Goal: Browse casually

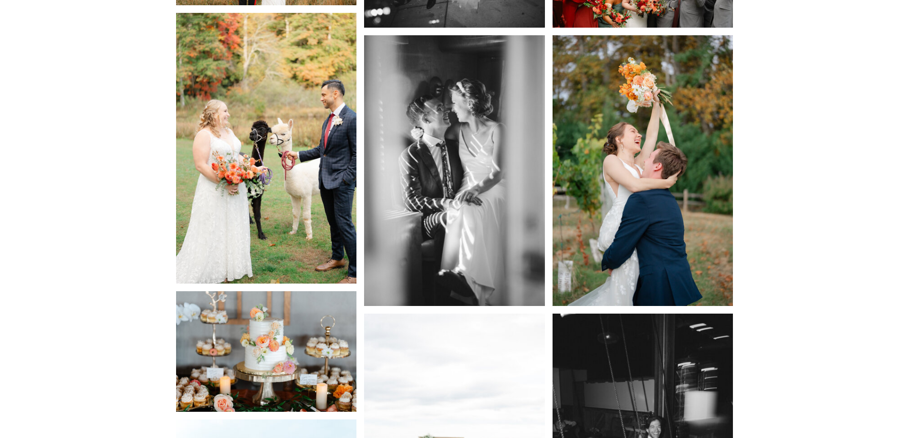
scroll to position [3468, 0]
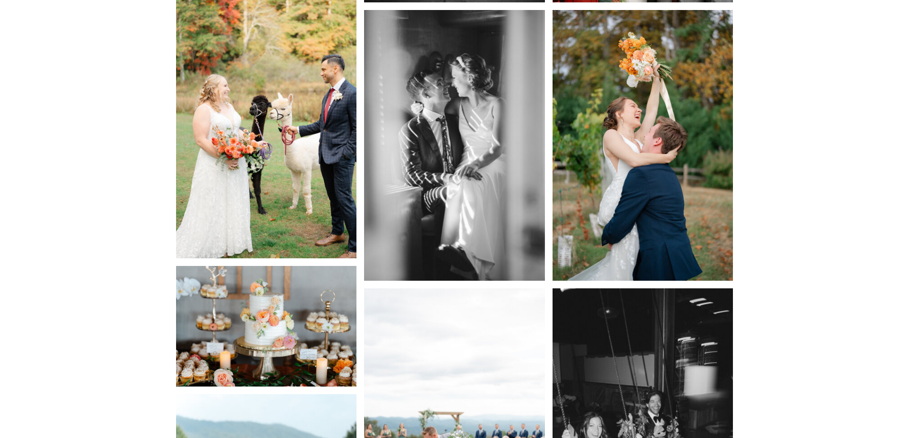
click at [643, 132] on img at bounding box center [642, 145] width 181 height 271
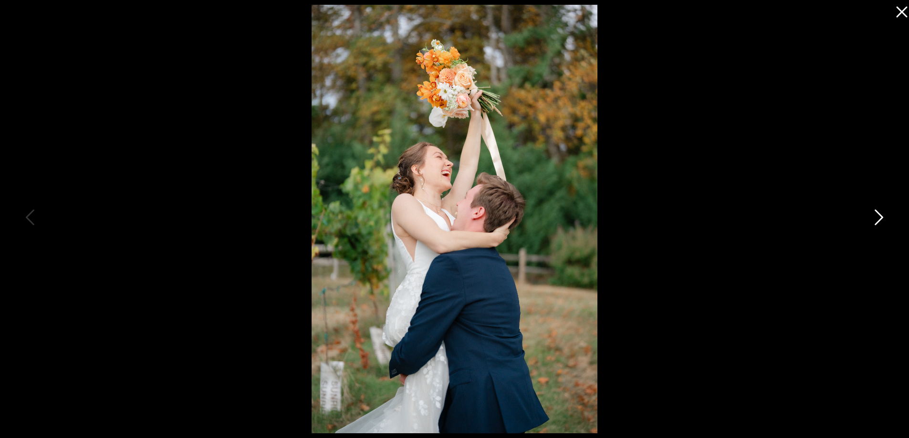
click at [875, 215] on icon at bounding box center [878, 220] width 24 height 29
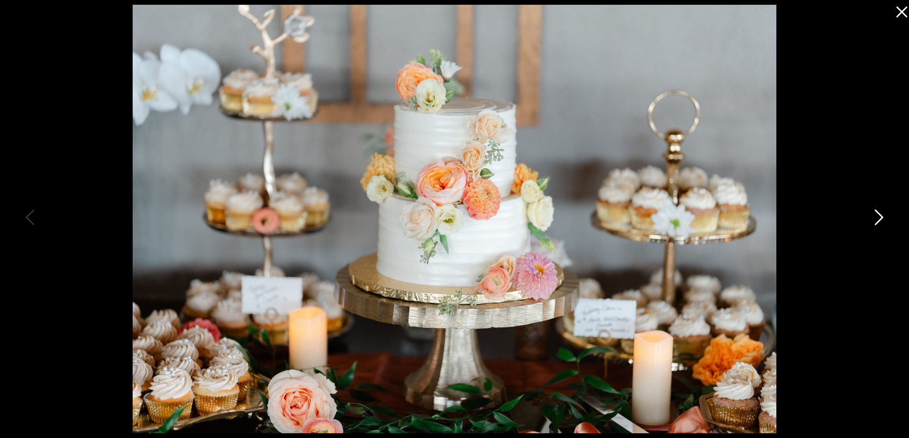
click at [875, 217] on icon at bounding box center [878, 220] width 24 height 29
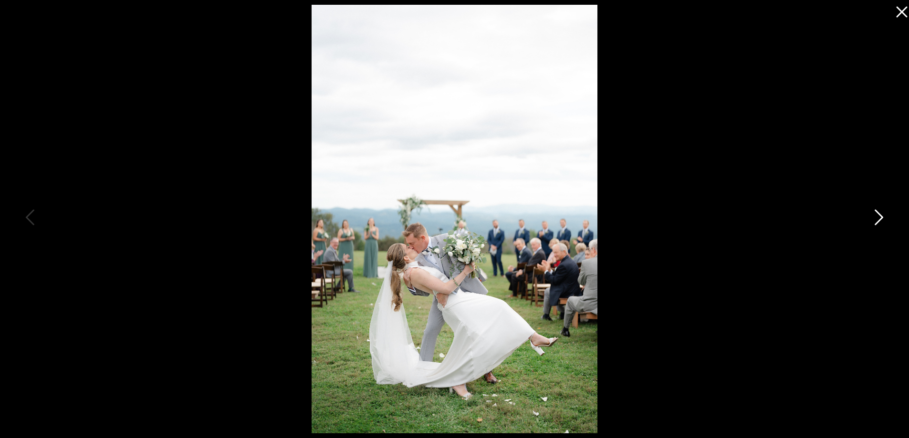
click at [874, 214] on icon at bounding box center [878, 220] width 24 height 29
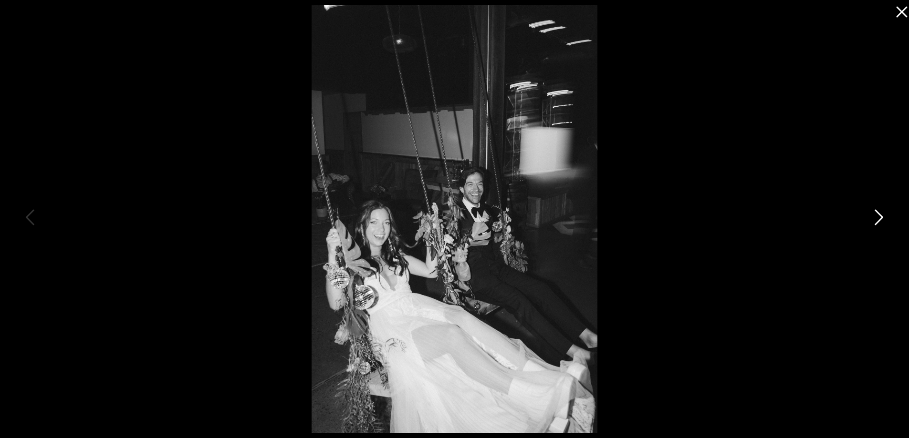
click at [870, 221] on icon at bounding box center [878, 220] width 24 height 29
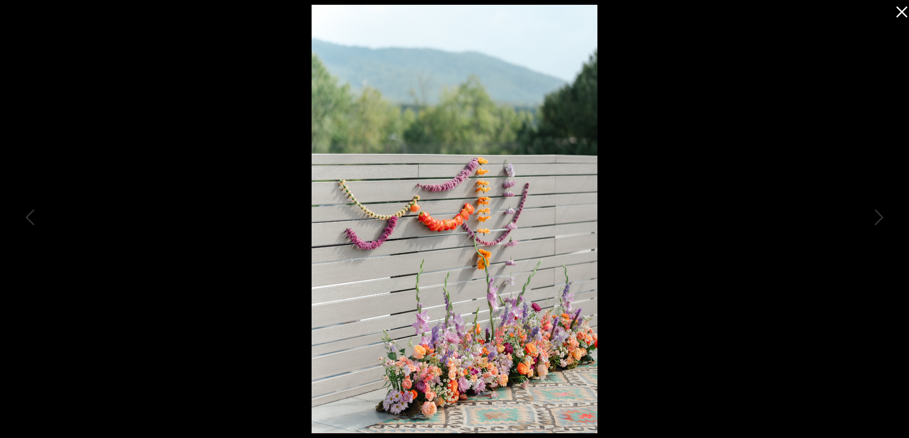
click at [864, 224] on div at bounding box center [454, 219] width 909 height 438
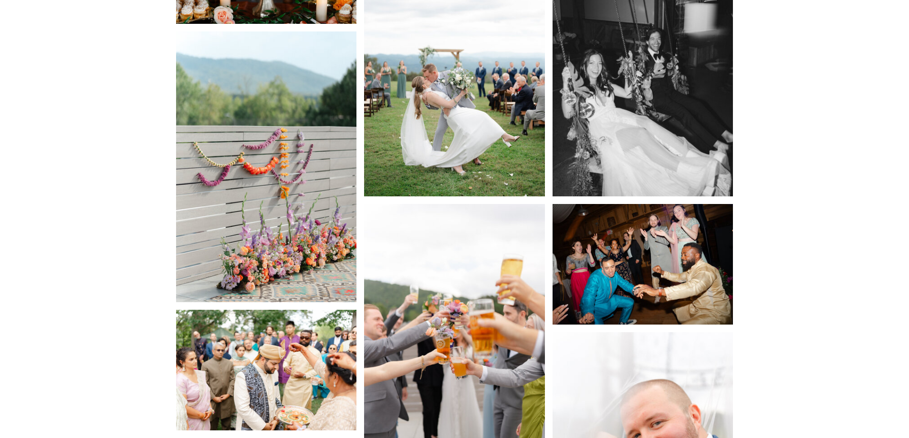
scroll to position [3897, 0]
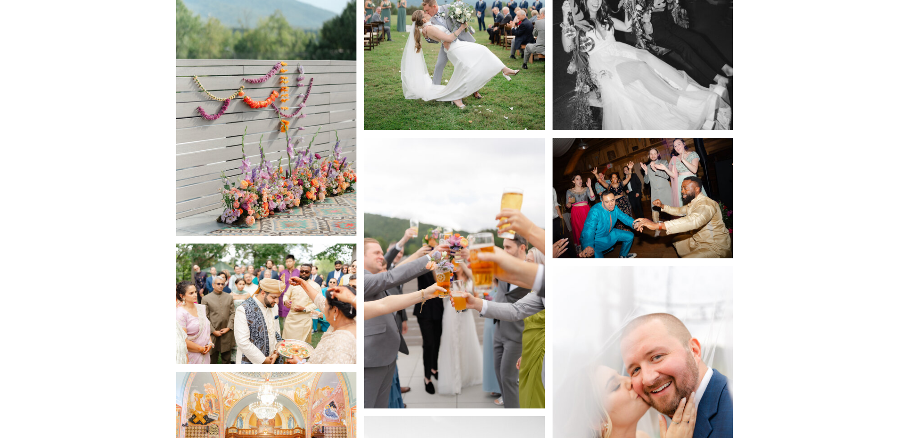
click at [632, 176] on img at bounding box center [642, 198] width 181 height 121
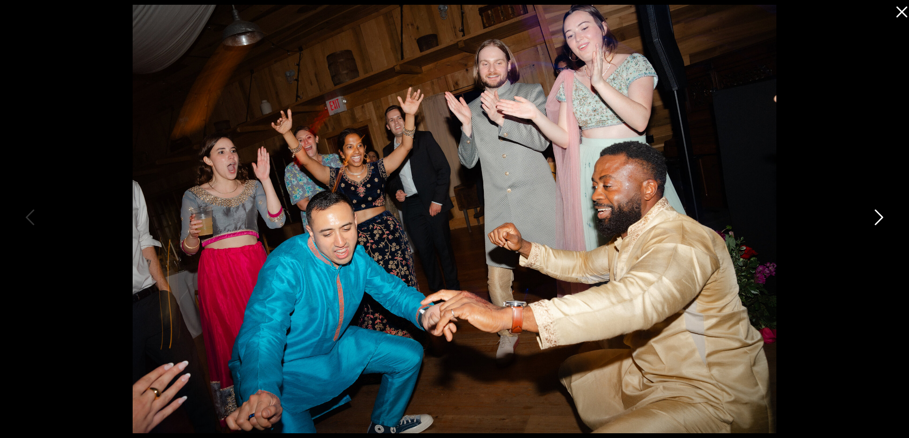
click at [874, 215] on icon at bounding box center [878, 220] width 24 height 29
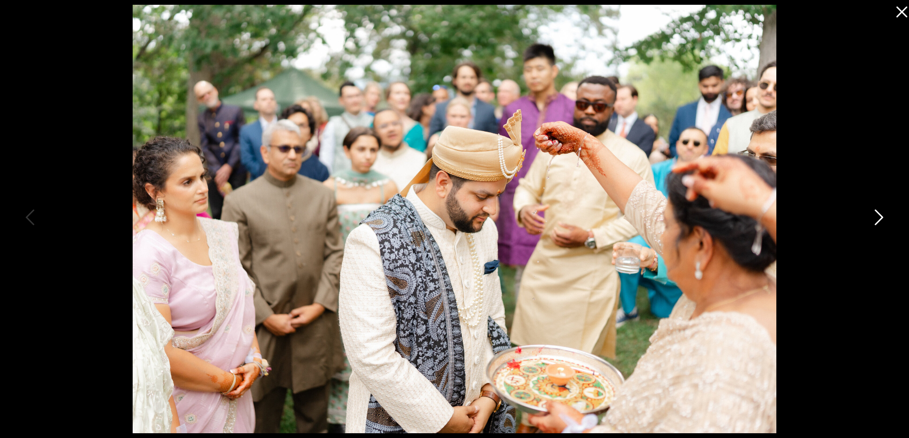
click at [874, 214] on icon at bounding box center [878, 220] width 24 height 29
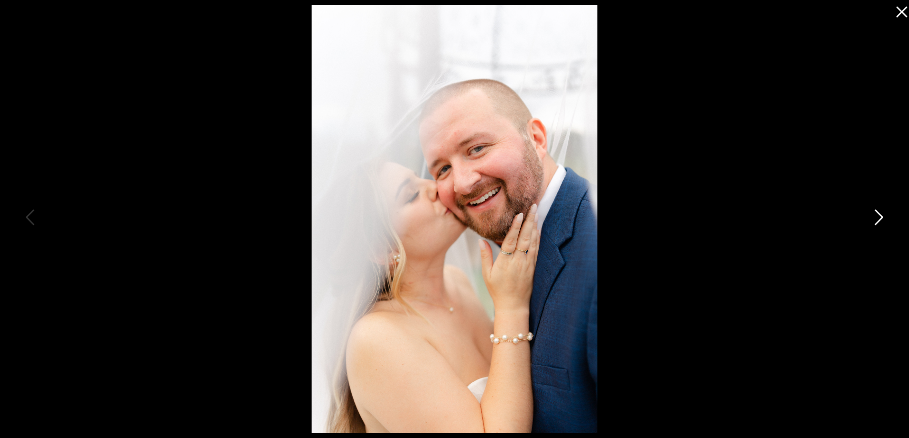
click at [873, 213] on icon at bounding box center [878, 220] width 24 height 29
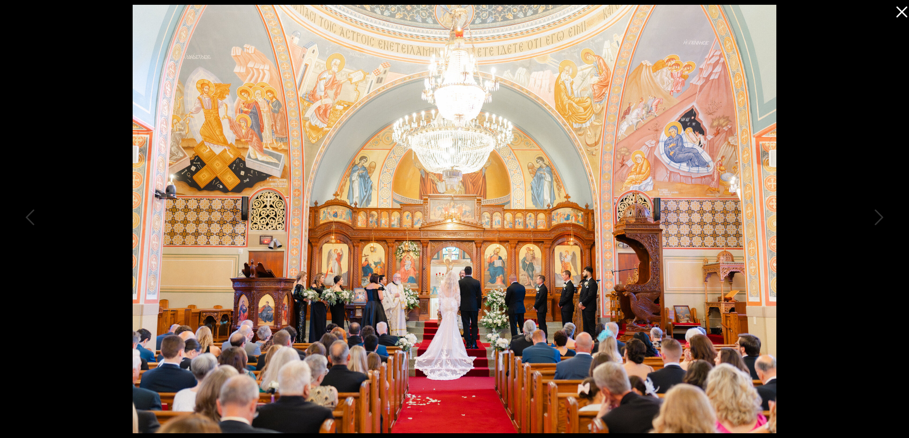
click at [903, 19] on div at bounding box center [899, 9] width 19 height 19
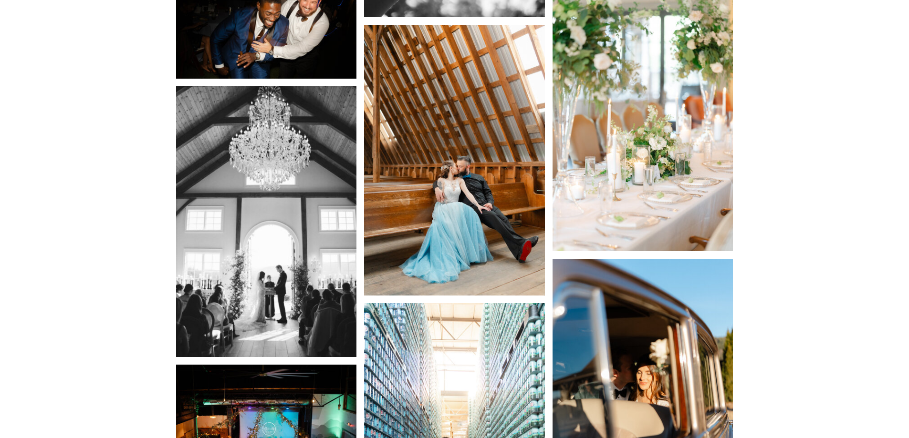
scroll to position [4851, 0]
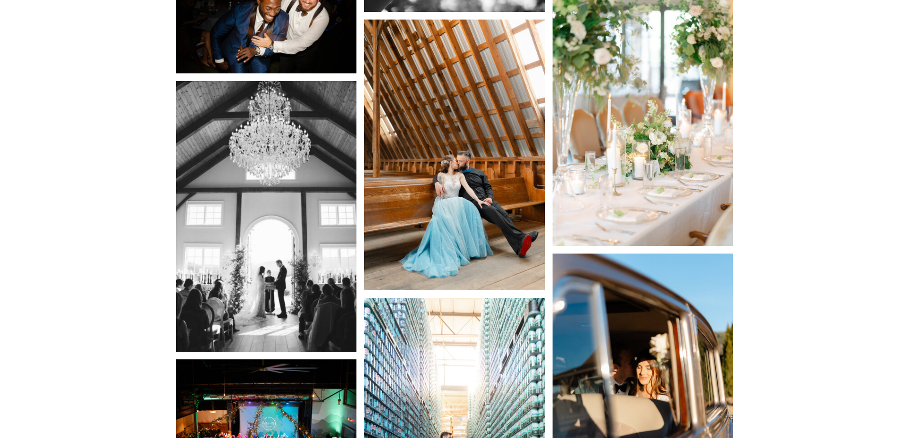
click at [470, 214] on img at bounding box center [454, 155] width 181 height 271
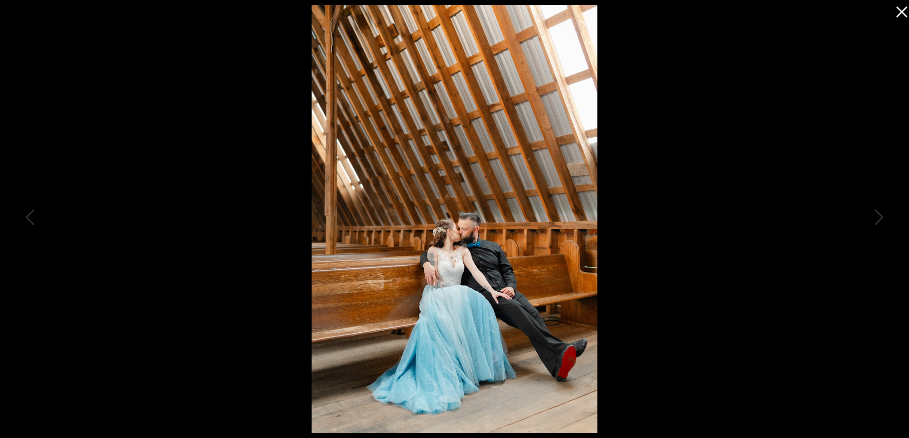
click at [898, 12] on icon at bounding box center [899, 9] width 19 height 19
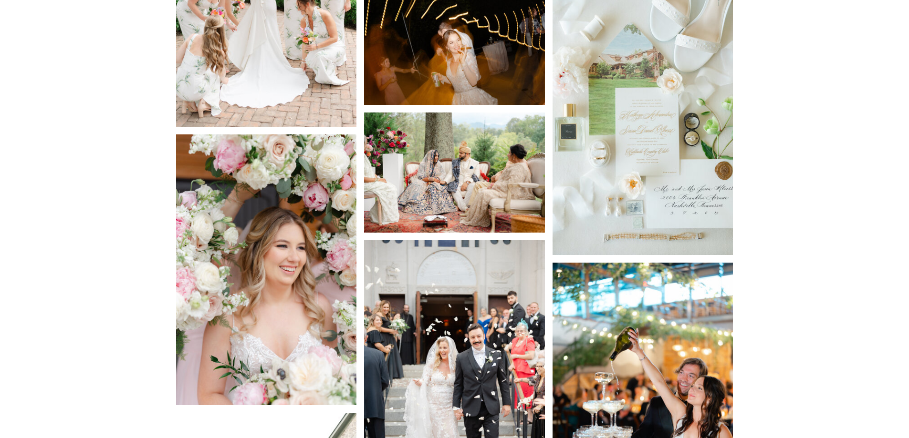
scroll to position [1336, 0]
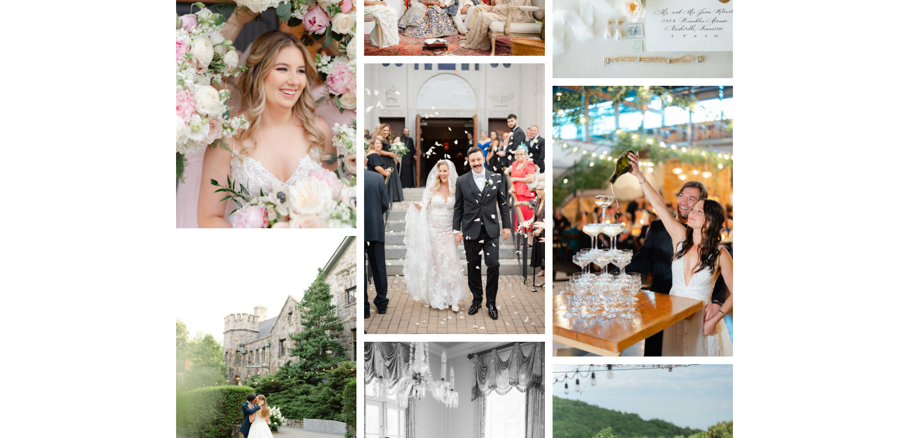
click at [246, 66] on img at bounding box center [266, 93] width 181 height 271
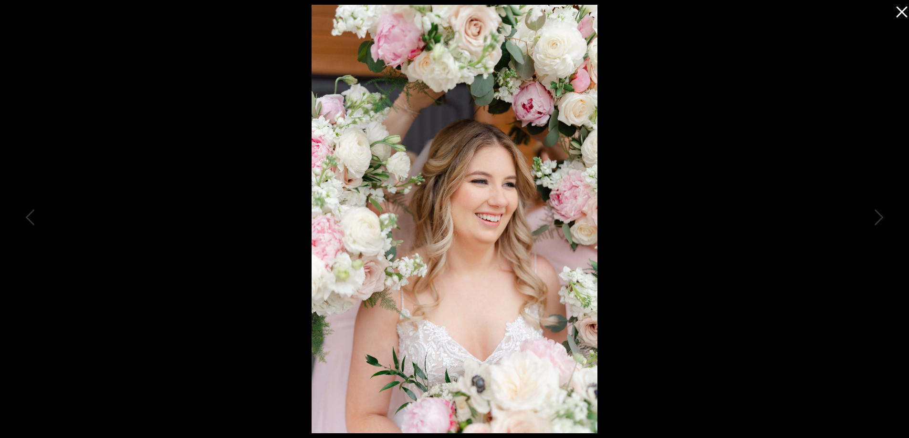
click at [900, 9] on icon at bounding box center [899, 9] width 19 height 19
